Goal: Information Seeking & Learning: Learn about a topic

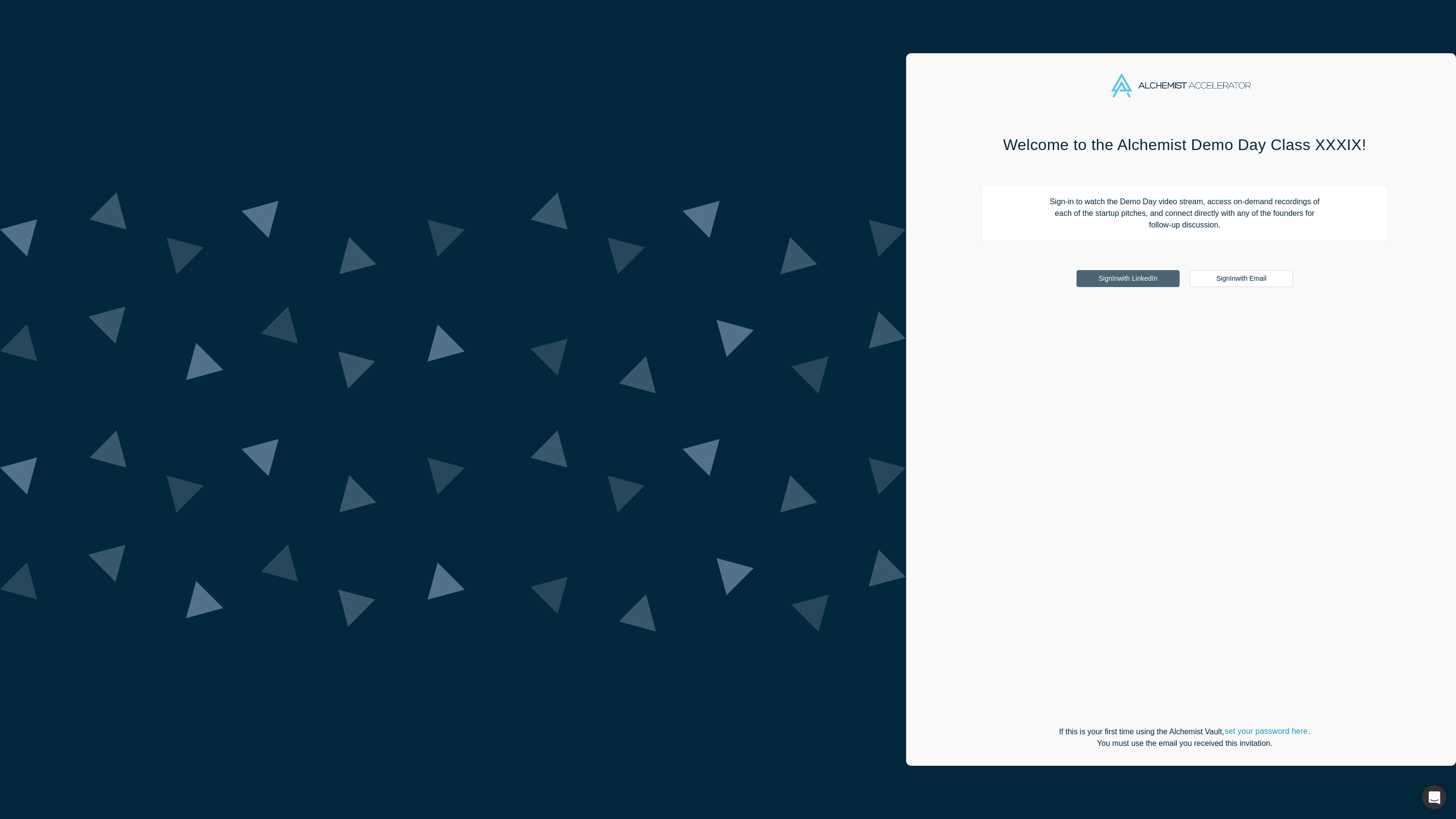
click at [1077, 283] on link "Sign In with LinkedIn" at bounding box center [1128, 279] width 103 height 17
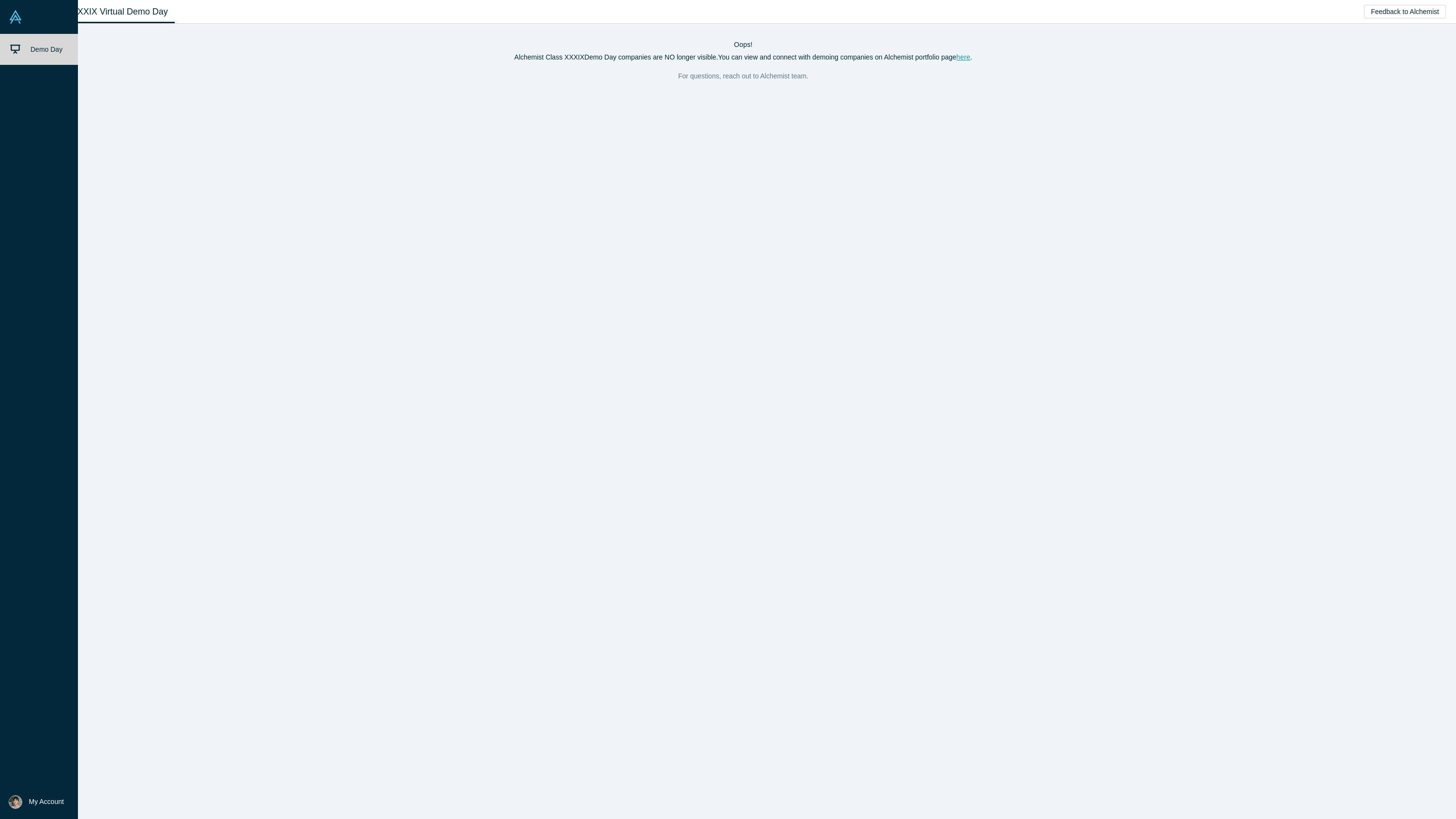
click at [20, 21] on img at bounding box center [16, 17] width 14 height 14
click at [14, 17] on img at bounding box center [16, 17] width 14 height 14
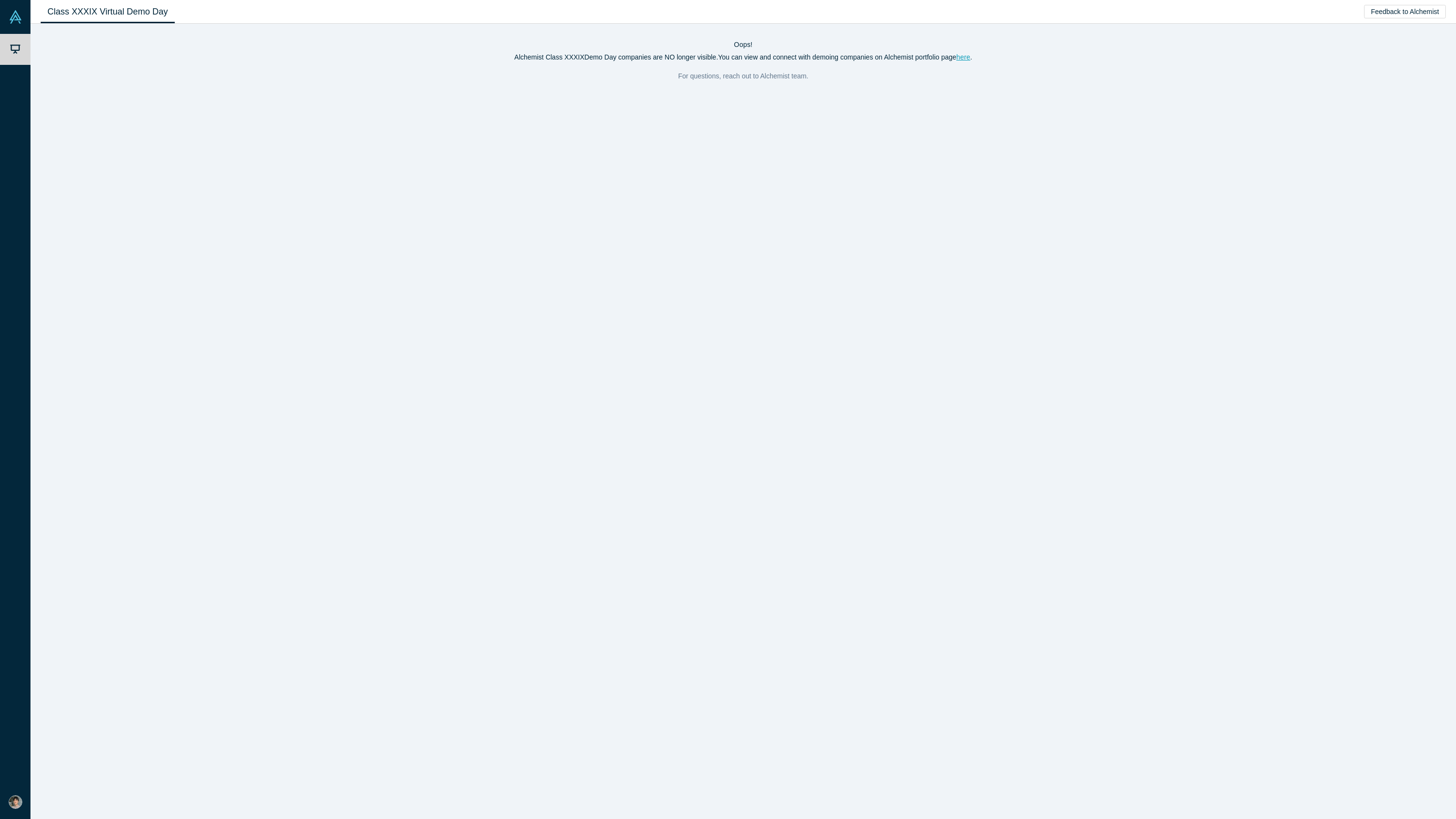
click at [315, 172] on div "Oops! Alchemist Class XXXIX Demo Day companies are NO longer visible. You can v…" at bounding box center [743, 422] width 1425 height 796
click at [450, 244] on div "Oops! Alchemist Class XXXIX Demo Day companies are NO longer visible. You can v…" at bounding box center [743, 422] width 1425 height 796
drag, startPoint x: 510, startPoint y: 36, endPoint x: 871, endPoint y: 113, distance: 369.1
click at [871, 113] on div "Oops! Alchemist Class XXXIX Demo Day companies are NO longer visible. You can v…" at bounding box center [743, 422] width 1425 height 796
